Goal: Communication & Community: Connect with others

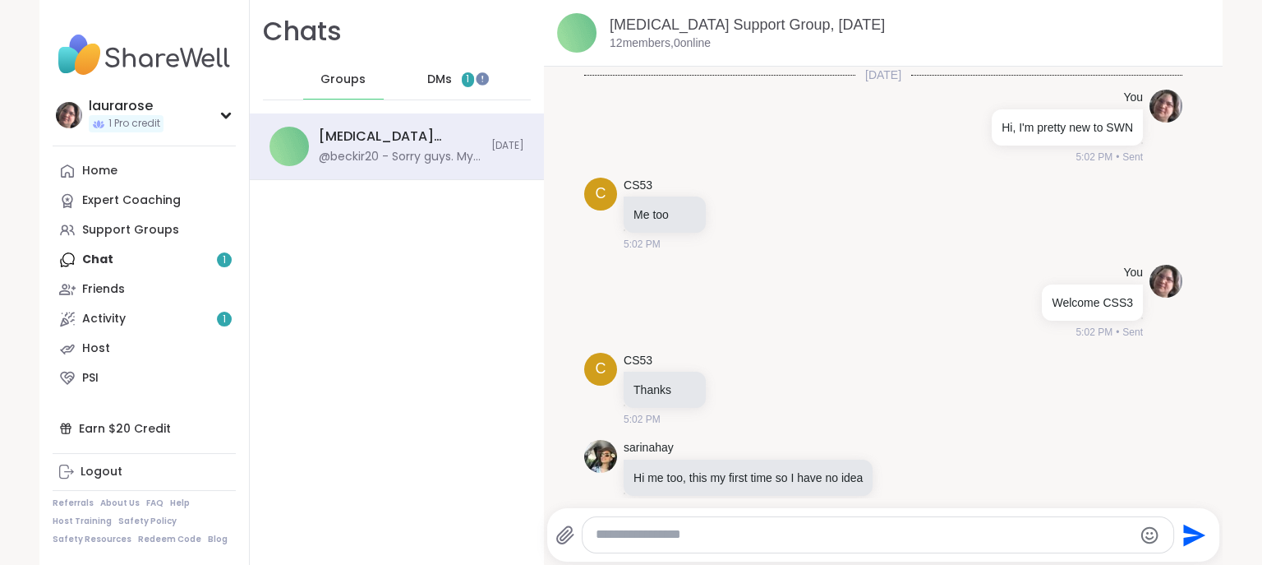
scroll to position [2615, 0]
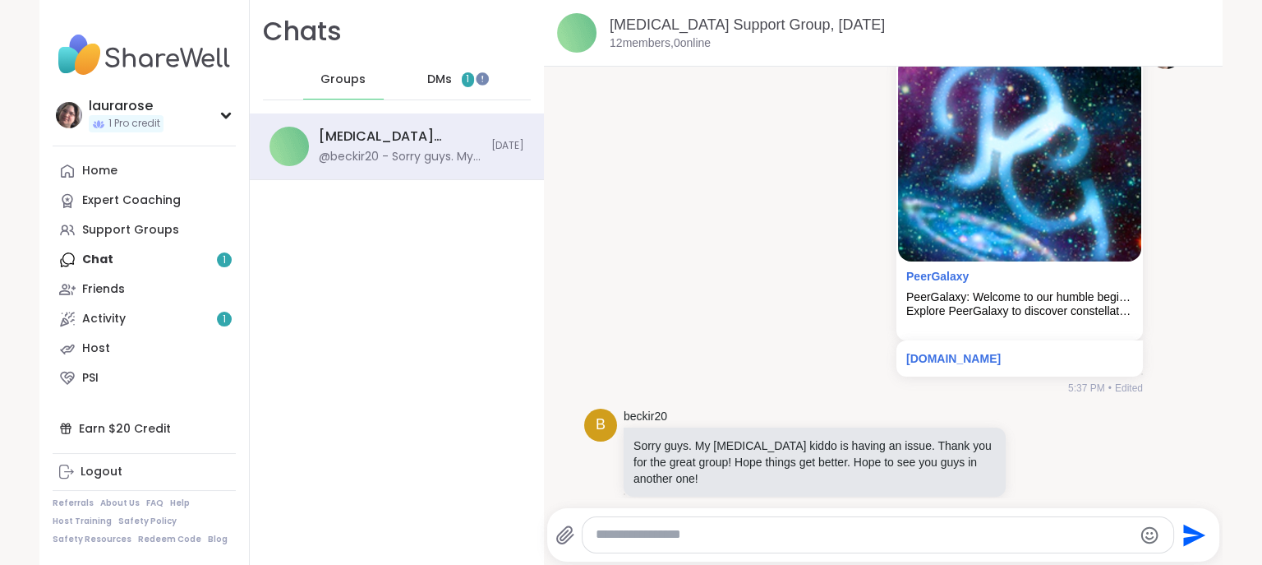
click at [595, 155] on div "You PeerGalaxy PeerGalaxy: Welcome to our humble beginnings for great destinies…" at bounding box center [883, 216] width 598 height 372
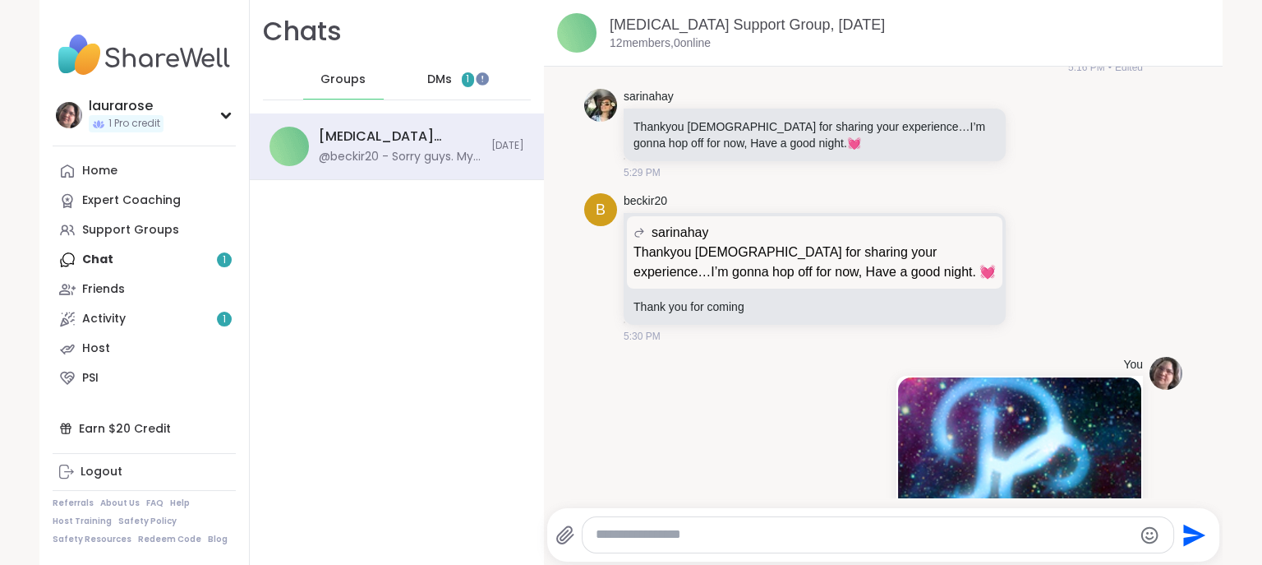
scroll to position [2188, 0]
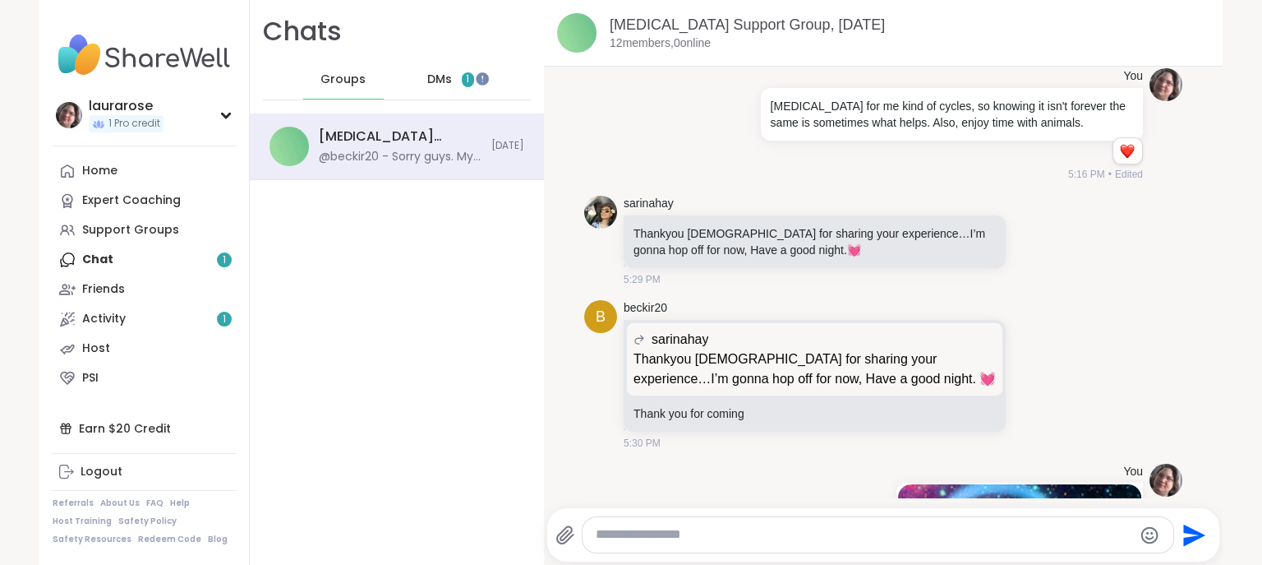
click at [443, 76] on span "DMs" at bounding box center [439, 80] width 25 height 16
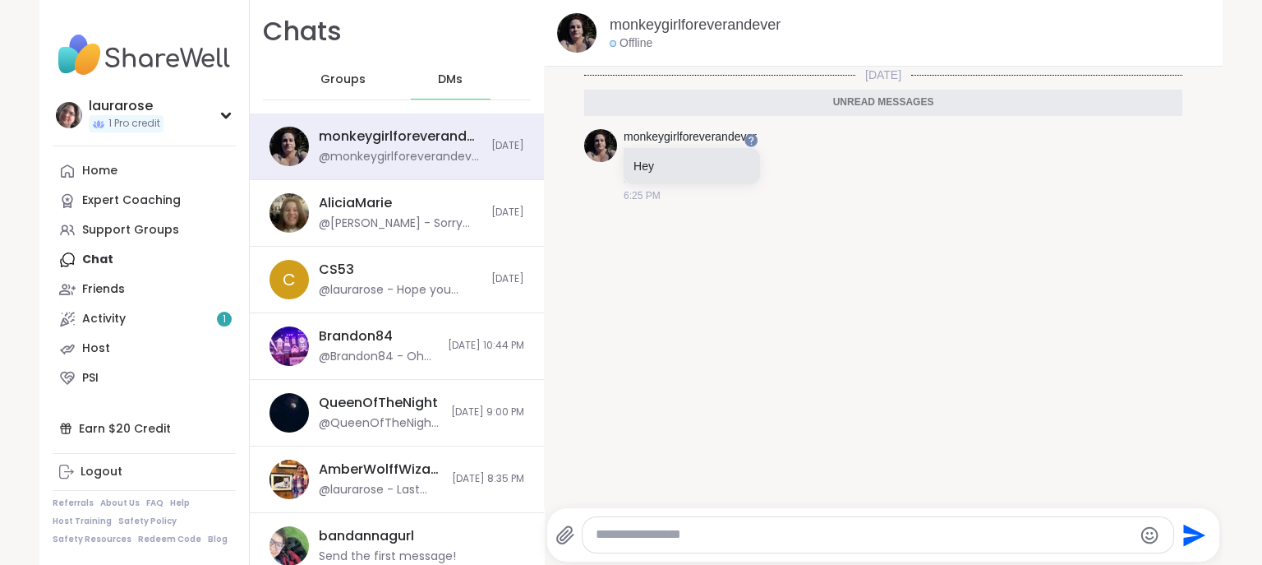
click at [547, 239] on div "[DATE] Unread messages monkeygirlforeverandever Hey 6:25 PM" at bounding box center [883, 282] width 679 height 431
click at [699, 536] on textarea "Type your message" at bounding box center [864, 534] width 537 height 17
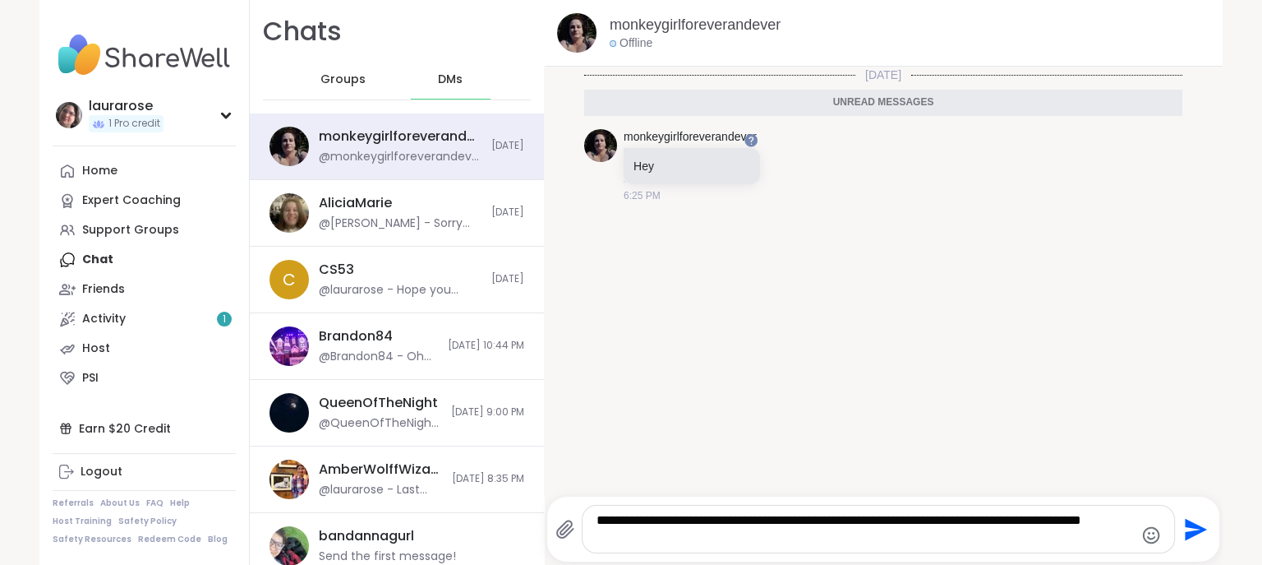
type textarea "**********"
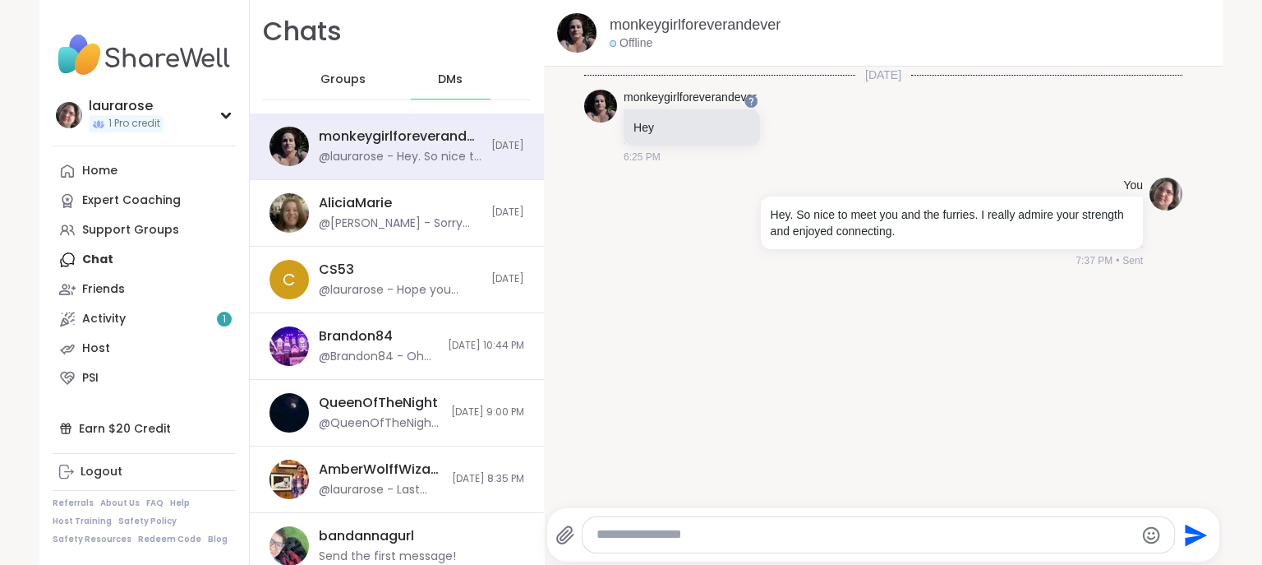
click at [675, 525] on div at bounding box center [879, 534] width 592 height 35
click at [640, 533] on textarea "Type your message" at bounding box center [865, 534] width 537 height 17
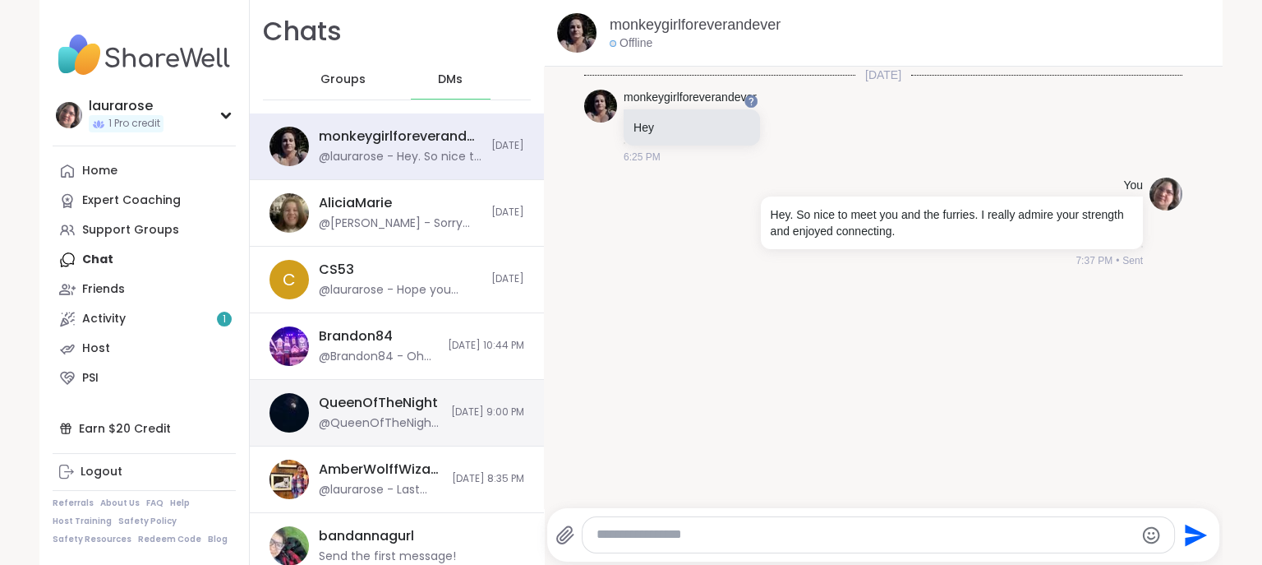
scroll to position [121, 0]
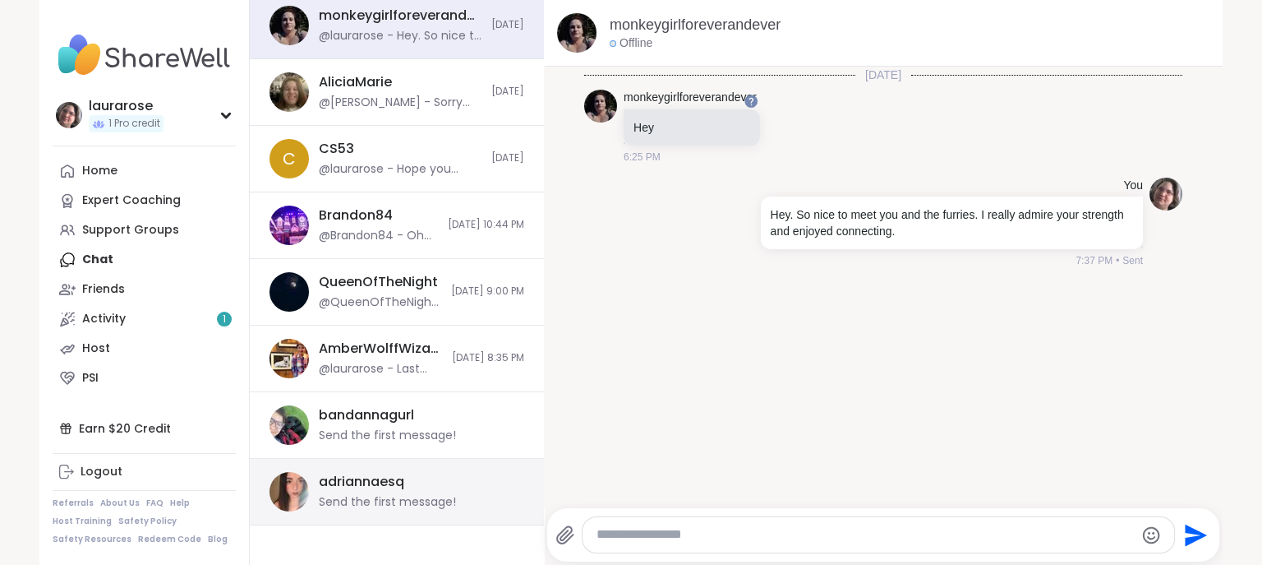
click at [413, 483] on div "adriannaesq Send the first message!" at bounding box center [417, 492] width 196 height 38
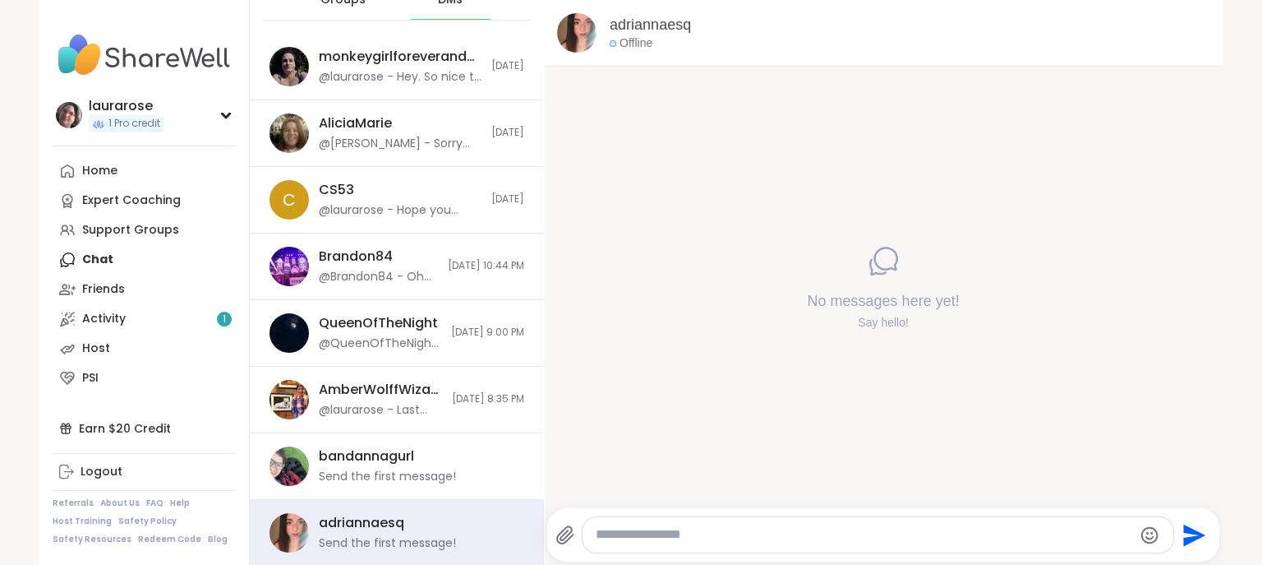
click at [642, 540] on textarea "Type your message" at bounding box center [864, 534] width 537 height 17
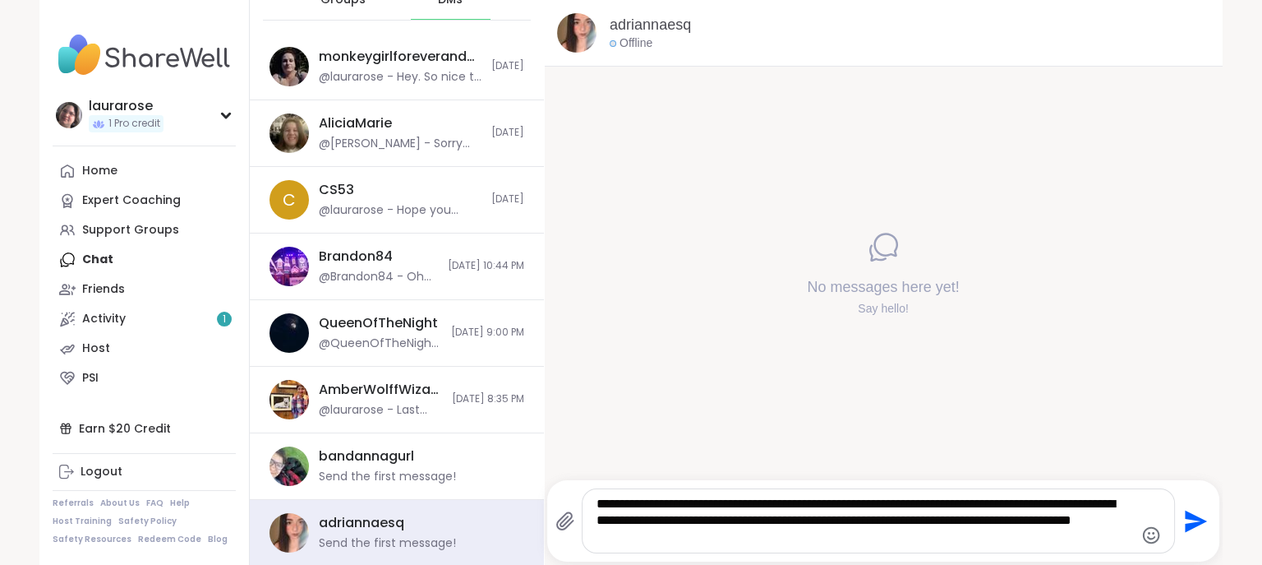
type textarea "**********"
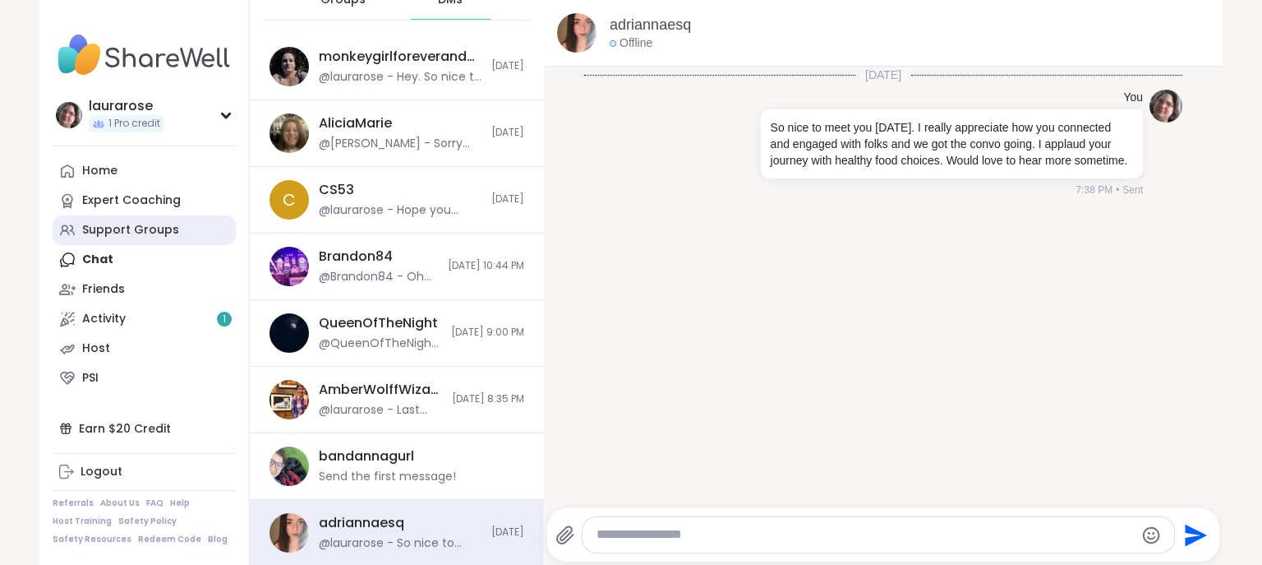
click at [133, 237] on div "Support Groups" at bounding box center [130, 230] width 97 height 16
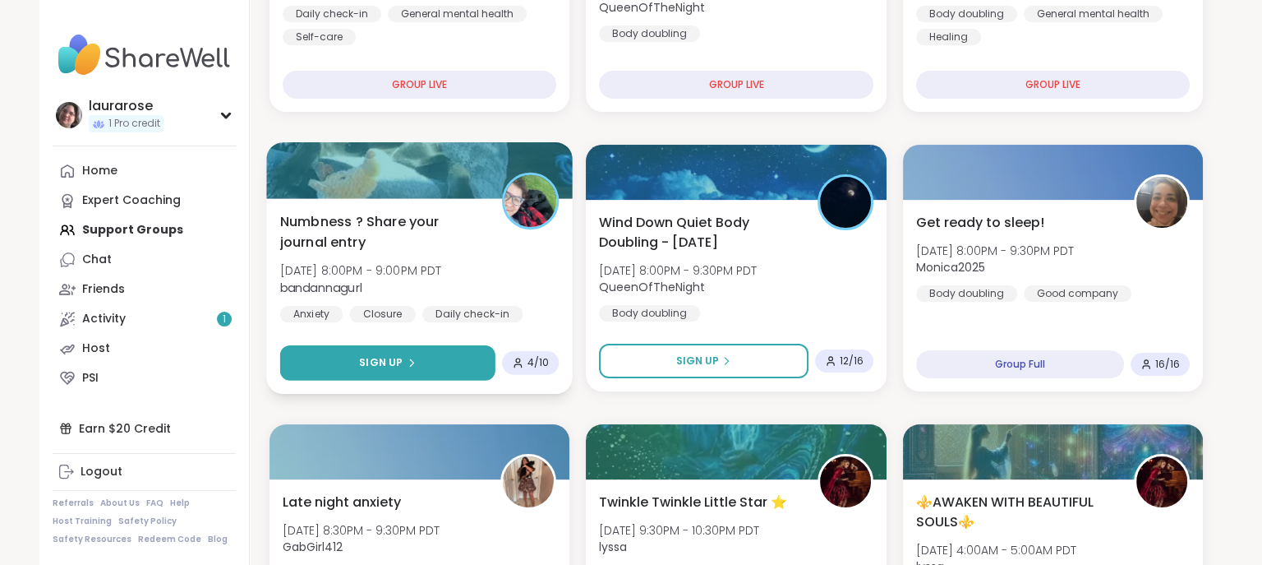
scroll to position [518, 0]
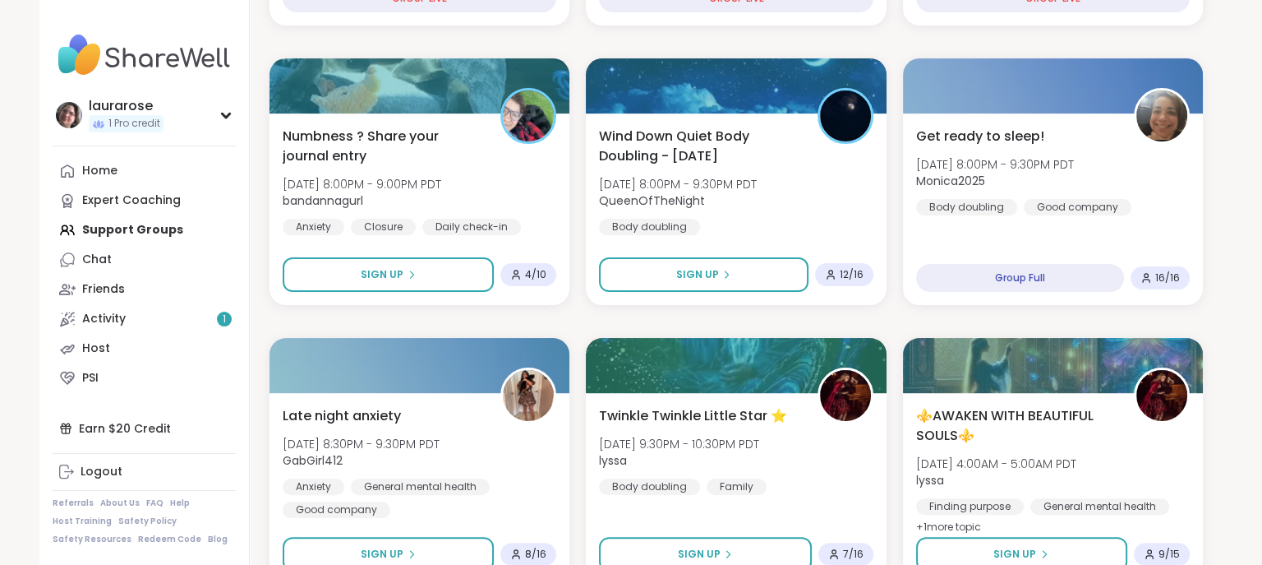
drag, startPoint x: 440, startPoint y: 279, endPoint x: 440, endPoint y: 311, distance: 32.1
